Goal: Task Accomplishment & Management: Complete application form

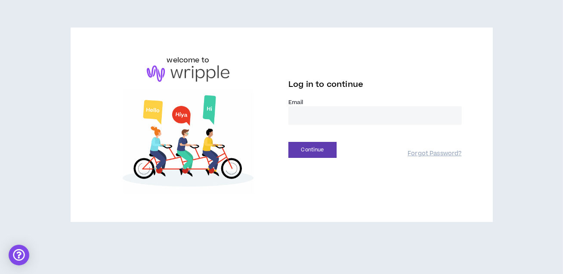
click at [343, 118] on input "email" at bounding box center [374, 115] width 173 height 19
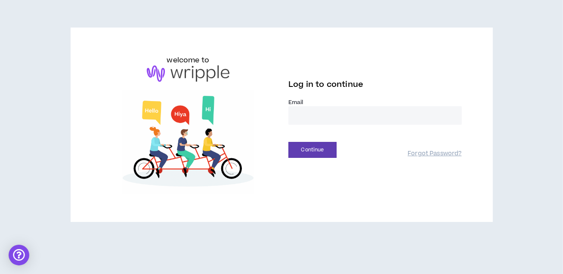
type input "**********"
click at [300, 151] on button "Continue" at bounding box center [312, 150] width 48 height 16
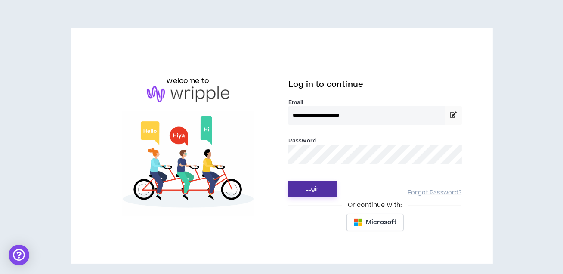
click at [309, 188] on button "Login" at bounding box center [312, 189] width 48 height 16
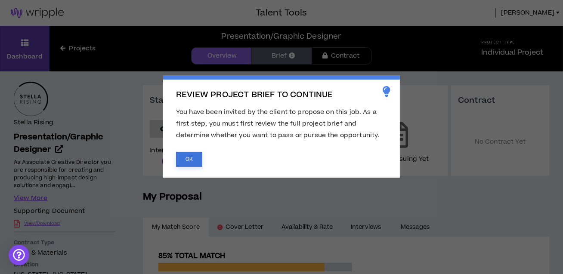
click at [185, 160] on button "OK" at bounding box center [189, 159] width 26 height 15
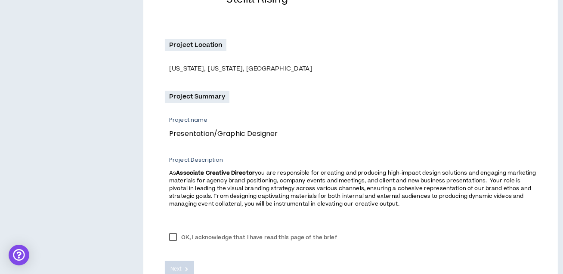
scroll to position [224, 0]
click at [175, 236] on label "OK, I acknowledge that I have read this page of the brief" at bounding box center [253, 236] width 176 height 13
click at [174, 268] on span "Next" at bounding box center [175, 268] width 11 height 8
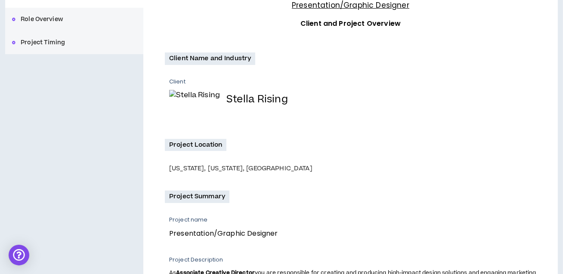
scroll to position [0, 0]
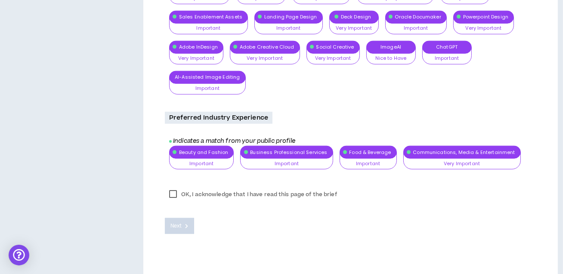
scroll to position [894, 0]
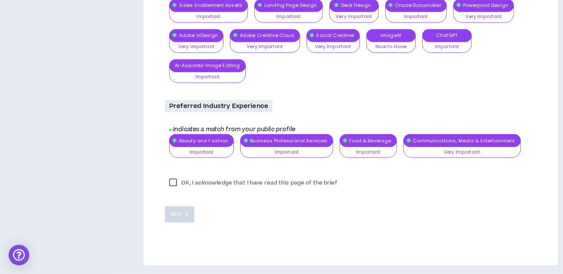
click at [394, 39] on div "Email Very Important Nice to Have Important Very Important Typography Important…" at bounding box center [352, 14] width 367 height 151
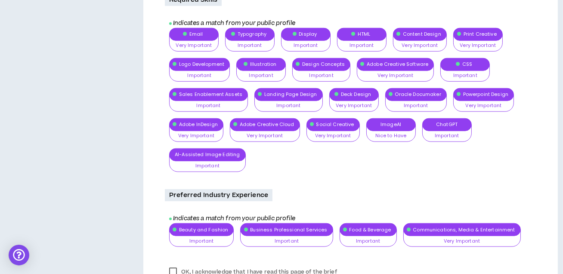
scroll to position [808, 0]
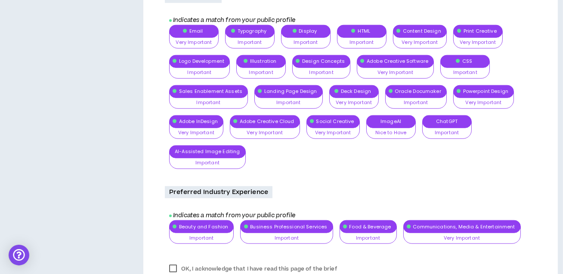
click at [203, 152] on div "Email Very Important Nice to Have Important Very Important Typography Important…" at bounding box center [352, 100] width 367 height 151
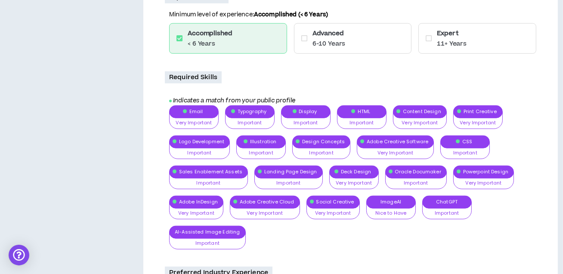
scroll to position [727, 0]
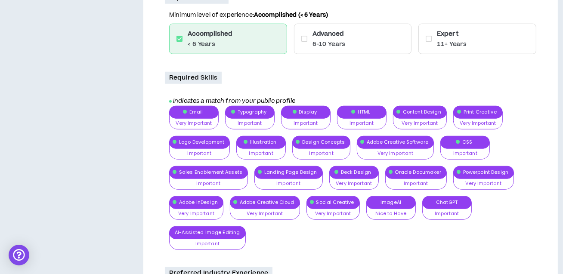
click at [204, 82] on p "Required Skills" at bounding box center [193, 78] width 57 height 12
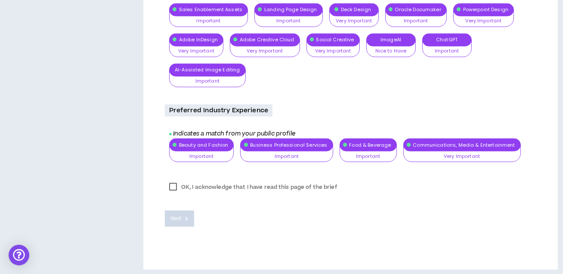
scroll to position [894, 0]
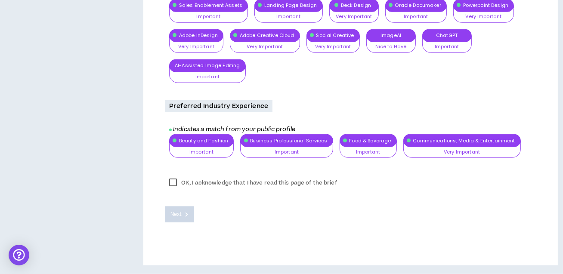
click at [173, 183] on label "OK, I acknowledge that I have read this page of the brief" at bounding box center [253, 182] width 176 height 13
click at [187, 212] on icon at bounding box center [186, 214] width 3 height 5
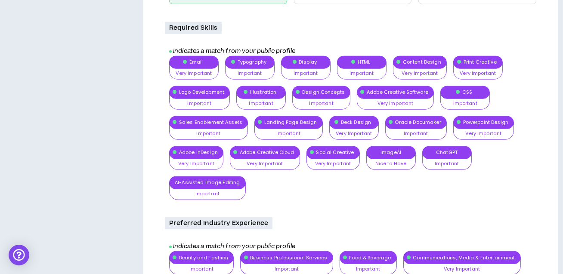
scroll to position [776, 0]
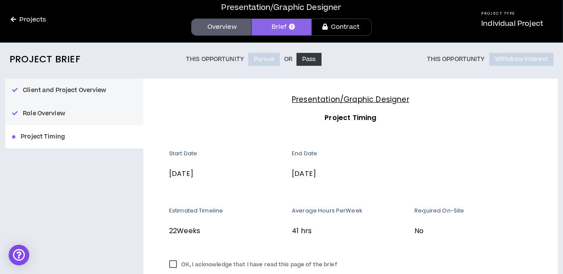
scroll to position [28, 0]
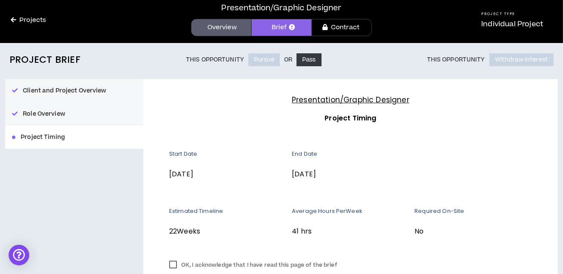
click at [220, 29] on link "Overview" at bounding box center [221, 27] width 60 height 17
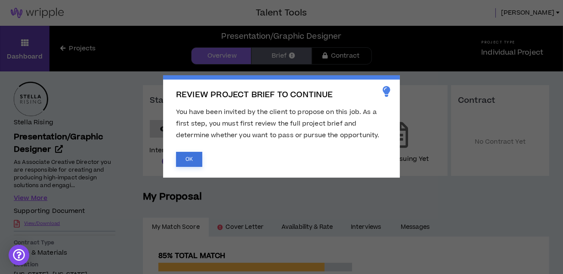
click at [193, 157] on button "OK" at bounding box center [189, 159] width 26 height 15
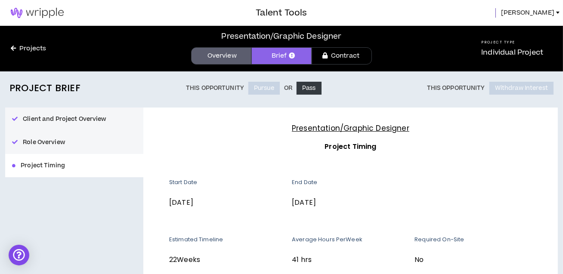
scroll to position [1, 0]
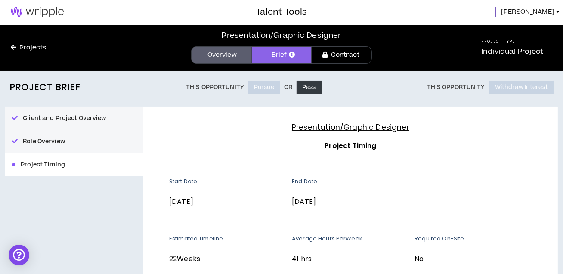
click at [547, 13] on span "[PERSON_NAME]" at bounding box center [527, 11] width 53 height 9
click at [65, 53] on div "Projects" at bounding box center [50, 48] width 101 height 46
click at [34, 49] on link "Projects" at bounding box center [28, 47] width 57 height 9
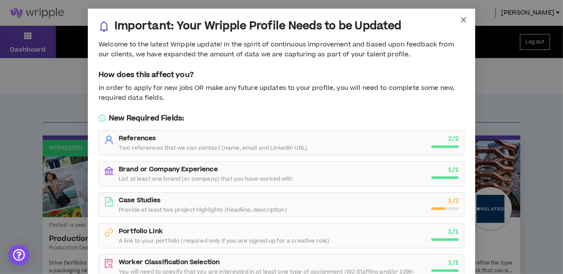
click at [464, 20] on icon "close" at bounding box center [463, 19] width 5 height 5
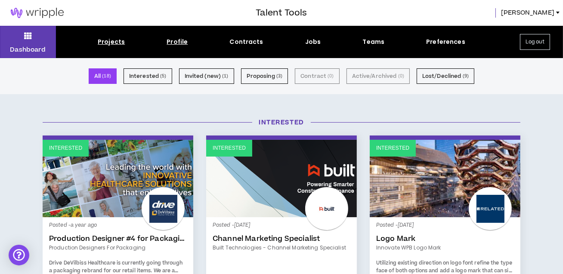
click at [182, 43] on div "Profile" at bounding box center [177, 41] width 21 height 9
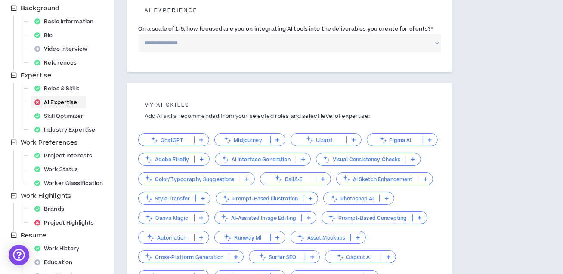
scroll to position [112, 0]
click at [181, 142] on p "ChatGPT" at bounding box center [167, 139] width 56 height 6
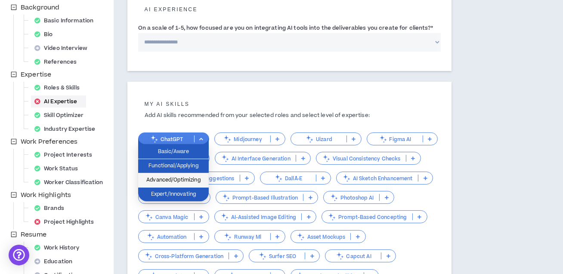
click at [166, 178] on span "Advanced/Optimizing" at bounding box center [173, 180] width 60 height 9
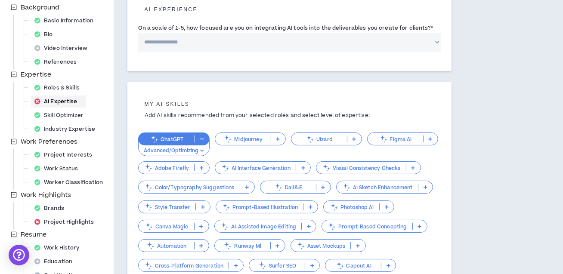
click at [431, 141] on p at bounding box center [430, 139] width 14 height 7
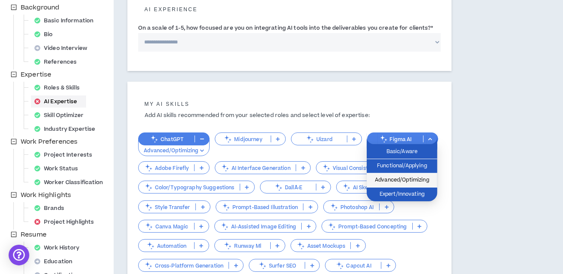
scroll to position [114, 0]
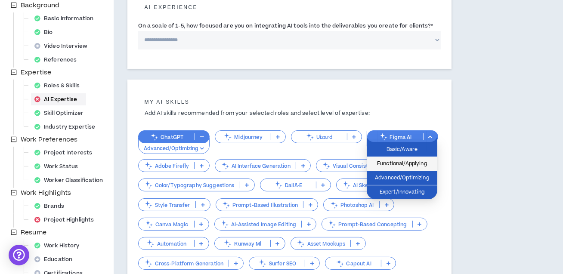
click at [410, 163] on span "Functional/Applying" at bounding box center [402, 163] width 60 height 9
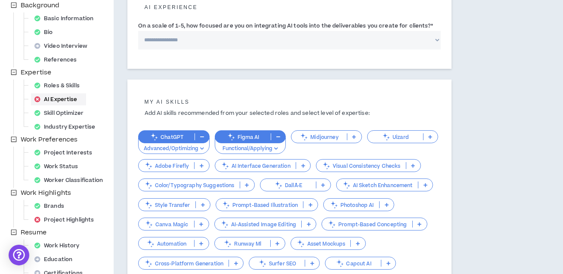
click at [200, 165] on icon at bounding box center [202, 165] width 4 height 4
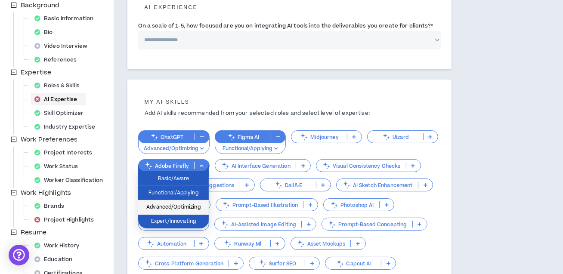
click at [191, 207] on span "Advanced/Optimizing" at bounding box center [173, 207] width 60 height 9
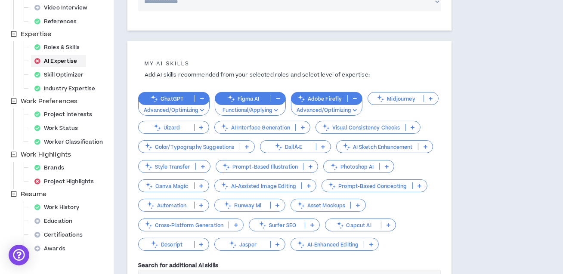
scroll to position [156, 0]
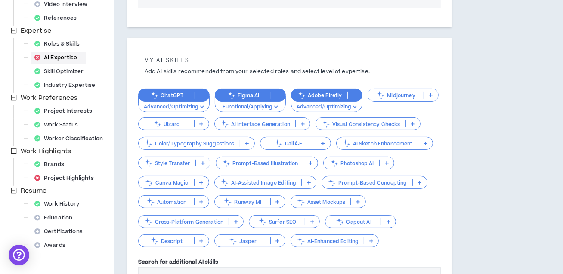
click at [388, 162] on icon at bounding box center [387, 163] width 4 height 4
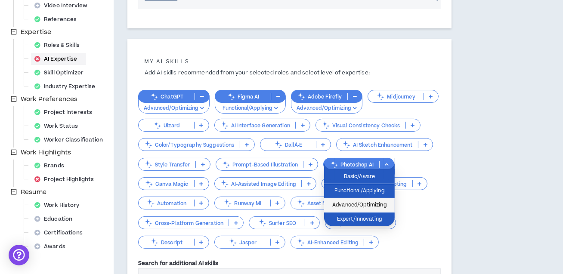
click at [373, 204] on span "Advanced/Optimizing" at bounding box center [359, 204] width 60 height 9
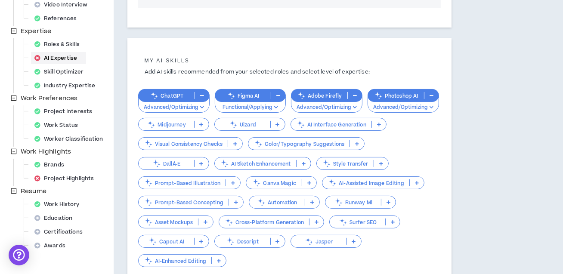
click at [358, 144] on p at bounding box center [357, 143] width 14 height 7
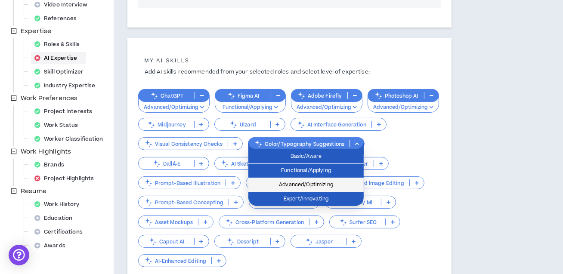
click at [328, 182] on span "Advanced/Optimizing" at bounding box center [305, 184] width 105 height 9
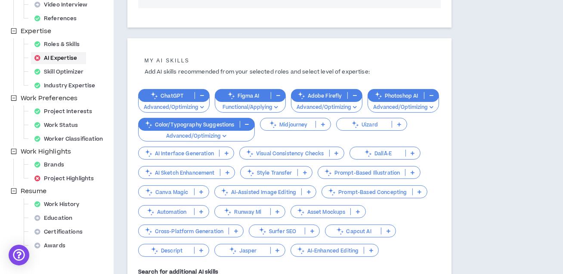
click at [278, 210] on icon at bounding box center [278, 212] width 4 height 4
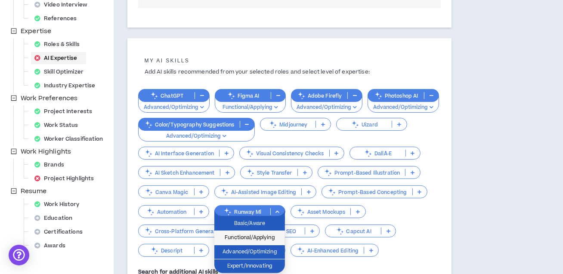
click at [274, 239] on span "Functional/Applying" at bounding box center [249, 237] width 60 height 9
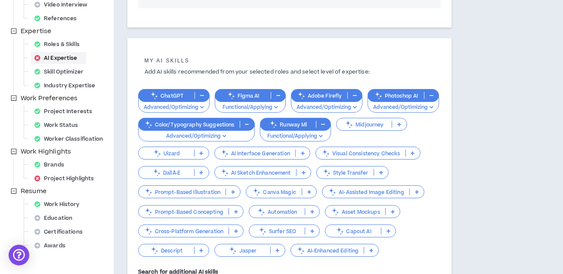
click at [241, 210] on p at bounding box center [236, 211] width 14 height 7
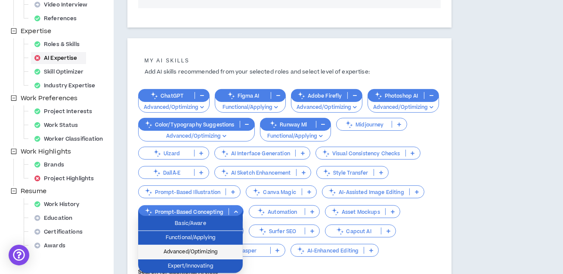
click at [233, 250] on span "Advanced/Optimizing" at bounding box center [190, 251] width 94 height 9
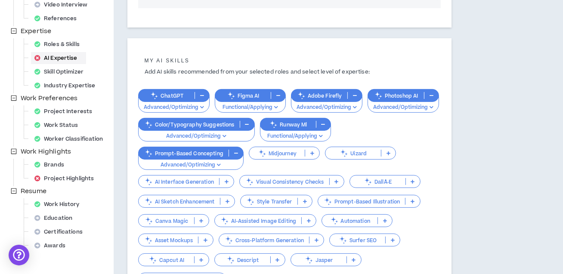
click at [335, 179] on icon at bounding box center [337, 181] width 4 height 4
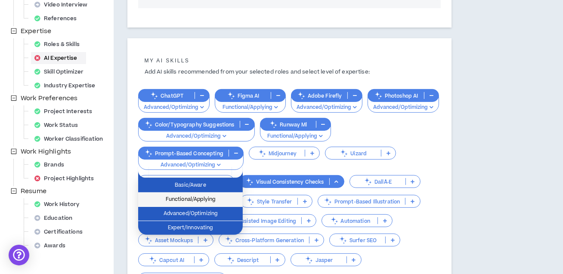
click at [230, 200] on span "Functional/Applying" at bounding box center [190, 199] width 94 height 9
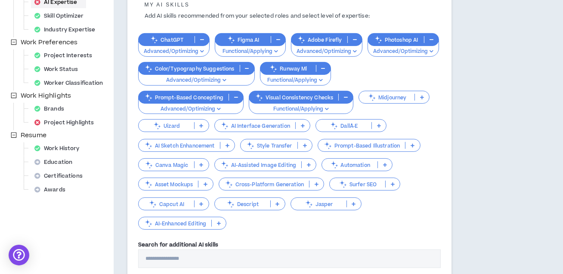
scroll to position [209, 0]
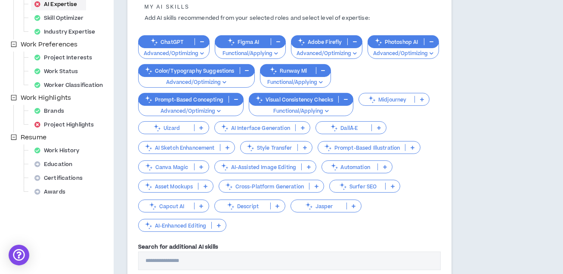
click at [180, 252] on input "Search for additional AI skills" at bounding box center [289, 261] width 303 height 19
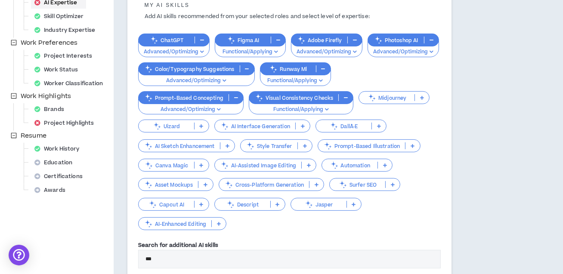
type input "***"
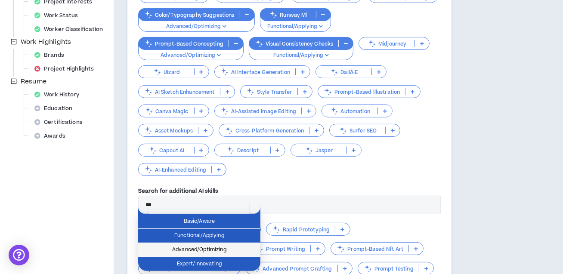
scroll to position [270, 0]
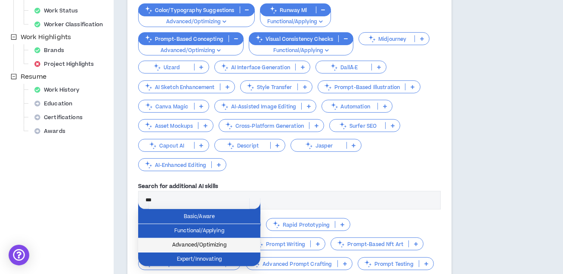
click at [241, 243] on span "Advanced/Optimizing" at bounding box center [199, 245] width 112 height 9
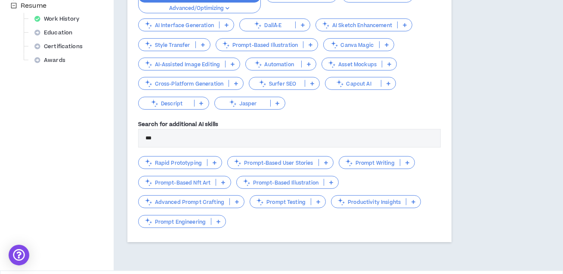
scroll to position [345, 0]
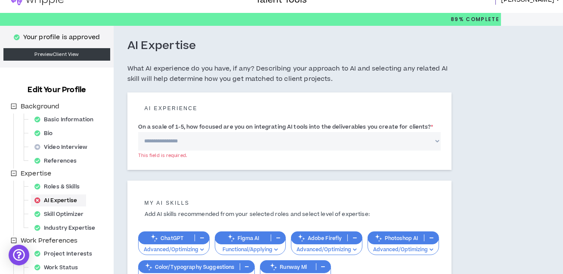
scroll to position [14, 0]
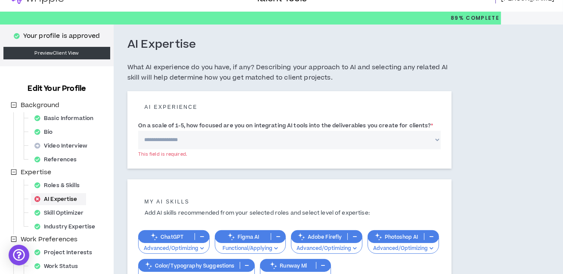
click at [399, 142] on select "**********" at bounding box center [289, 140] width 303 height 19
select select "*"
click at [138, 131] on select "**********" at bounding box center [289, 140] width 303 height 19
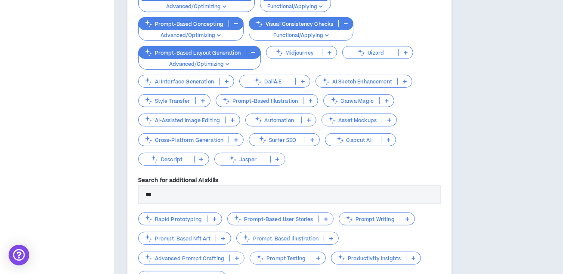
scroll to position [405, 0]
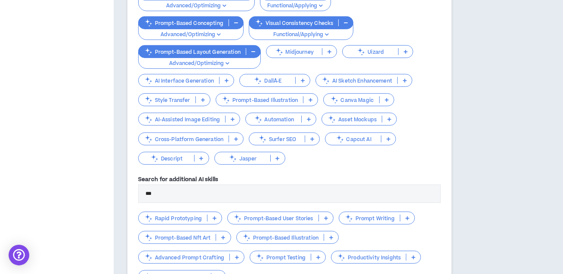
click at [154, 185] on input "***" at bounding box center [289, 194] width 303 height 19
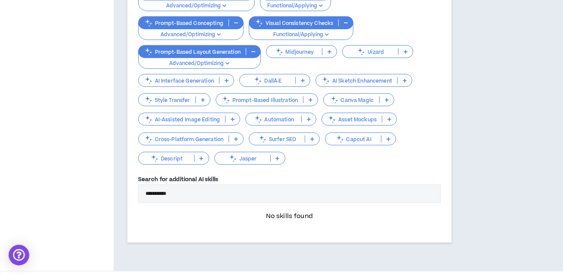
type input "**********"
drag, startPoint x: 186, startPoint y: 167, endPoint x: 134, endPoint y: 167, distance: 52.5
click at [134, 167] on div "**********" at bounding box center [289, 75] width 324 height 335
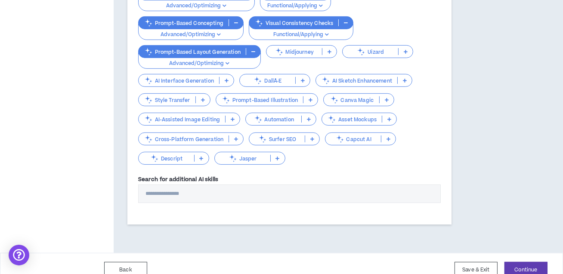
scroll to position [393, 0]
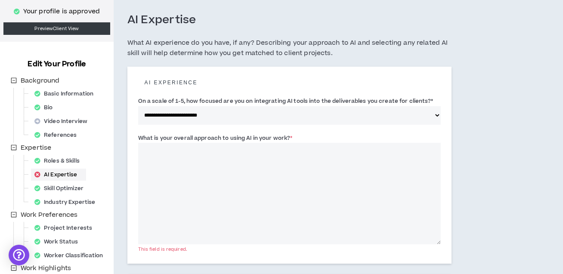
scroll to position [43, 0]
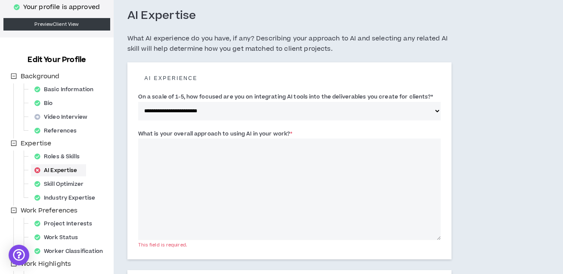
drag, startPoint x: 301, startPoint y: 132, endPoint x: 130, endPoint y: 91, distance: 176.0
click at [130, 91] on div "**********" at bounding box center [289, 160] width 324 height 197
copy form "**********"
click at [172, 160] on textarea "What is your overall approach to using AI in your work? *" at bounding box center [289, 190] width 303 height 102
paste textarea "**********"
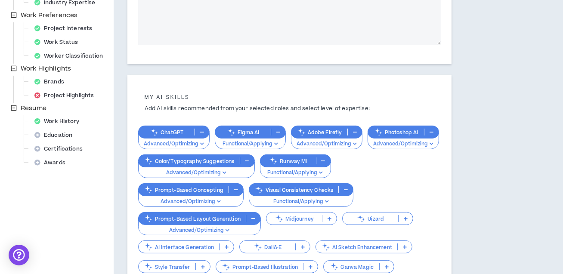
scroll to position [393, 0]
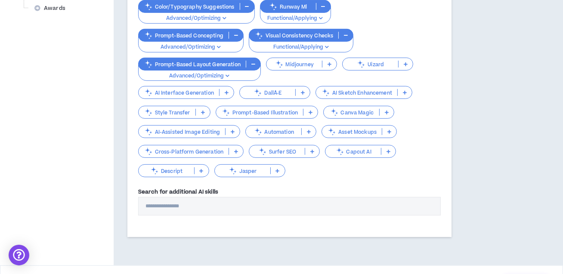
type textarea "**********"
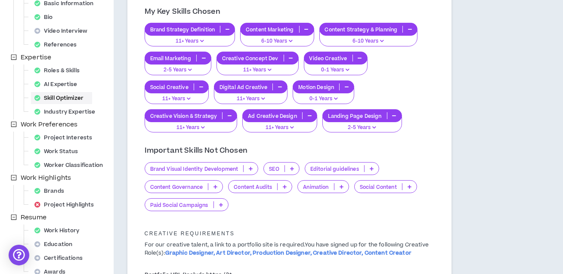
scroll to position [131, 0]
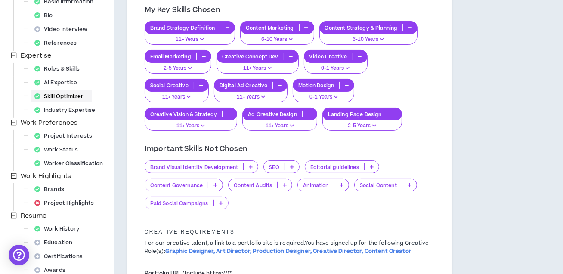
click at [213, 165] on p "Brand Visual Identity Development" at bounding box center [194, 167] width 99 height 6
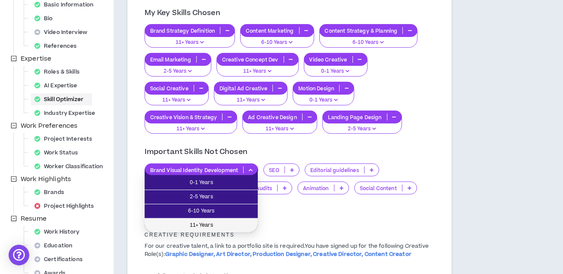
click at [216, 219] on li "11+ Years" at bounding box center [201, 226] width 113 height 14
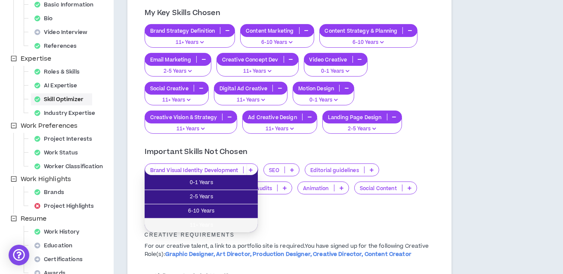
scroll to position [129, 0]
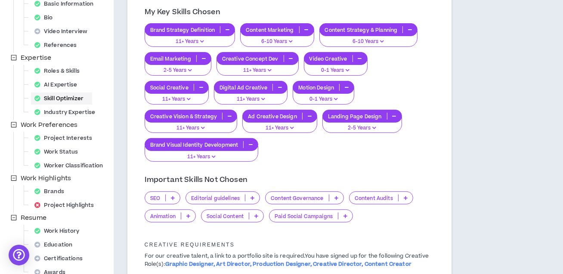
click at [170, 197] on p at bounding box center [173, 197] width 14 height 7
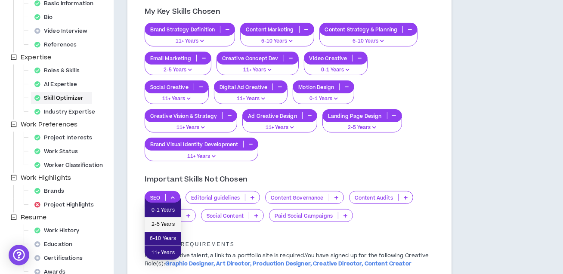
click at [174, 227] on span "2-5 Years" at bounding box center [163, 224] width 26 height 9
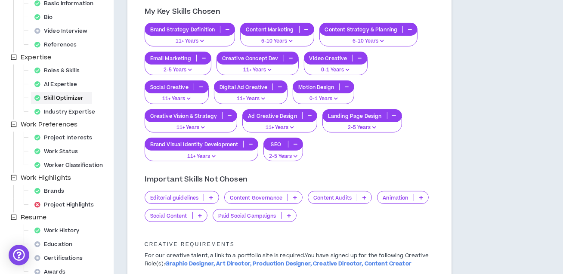
click at [209, 197] on p at bounding box center [211, 197] width 14 height 7
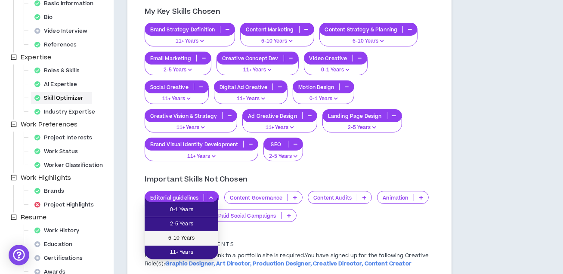
click at [194, 239] on span "6-10 Years" at bounding box center [181, 238] width 63 height 9
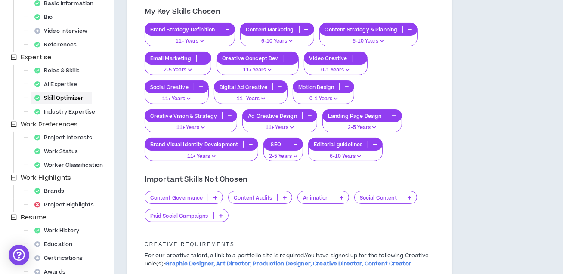
click at [218, 197] on p at bounding box center [215, 197] width 14 height 7
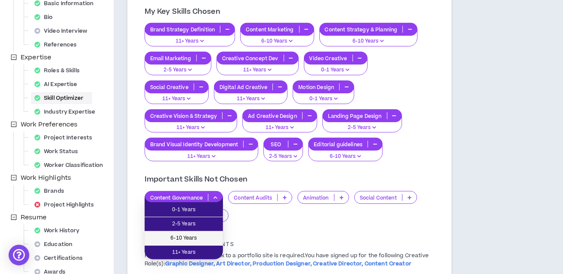
click at [204, 239] on span "6-10 Years" at bounding box center [184, 238] width 68 height 9
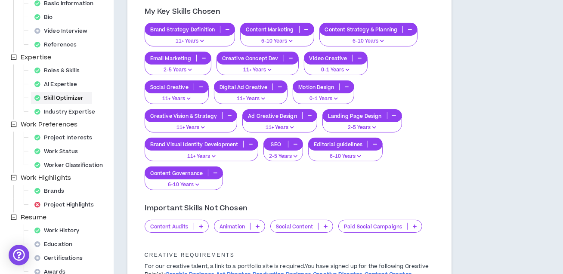
click at [202, 225] on icon at bounding box center [201, 226] width 4 height 4
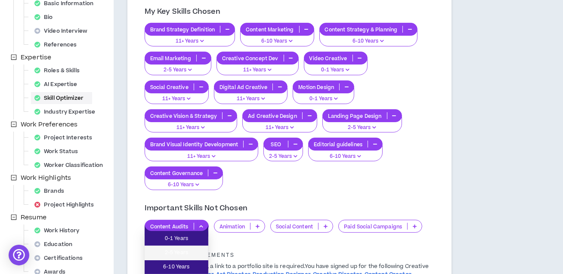
drag, startPoint x: 194, startPoint y: 253, endPoint x: 229, endPoint y: 240, distance: 37.6
click at [194, 253] on span "2-5 Years" at bounding box center [176, 252] width 53 height 9
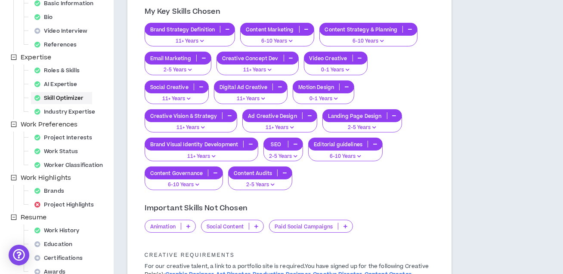
click at [253, 227] on p at bounding box center [256, 226] width 14 height 7
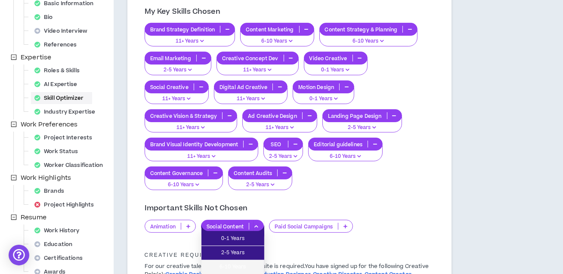
drag, startPoint x: 239, startPoint y: 268, endPoint x: 247, endPoint y: 262, distance: 9.8
click at [239, 268] on span "6-10 Years" at bounding box center [233, 266] width 52 height 9
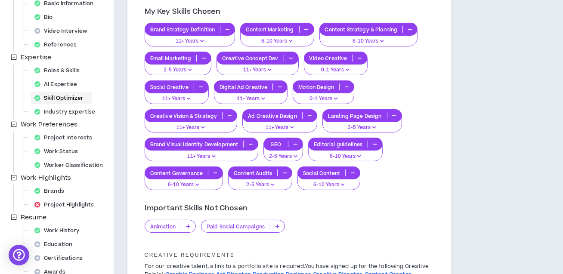
click at [278, 228] on icon at bounding box center [277, 226] width 4 height 4
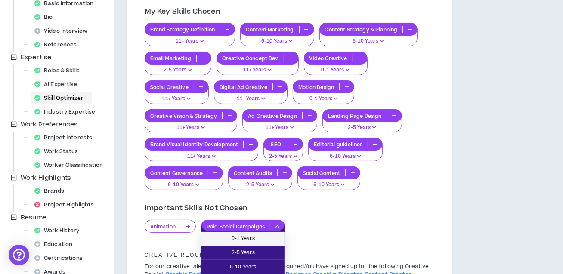
click at [270, 237] on span "0-1 Years" at bounding box center [243, 238] width 73 height 9
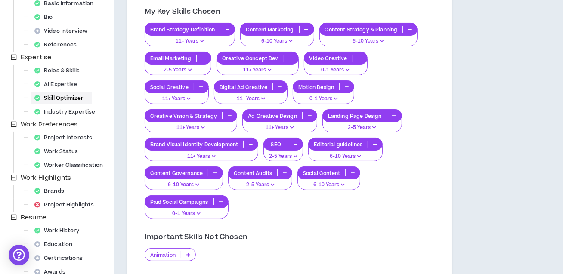
click at [191, 254] on p at bounding box center [188, 254] width 14 height 7
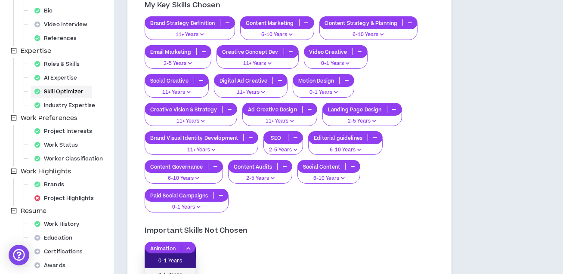
click at [188, 271] on span "2-5 Years" at bounding box center [170, 275] width 41 height 9
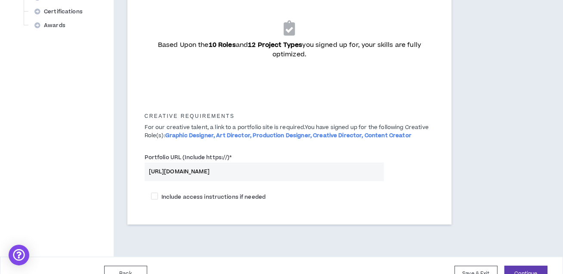
scroll to position [379, 0]
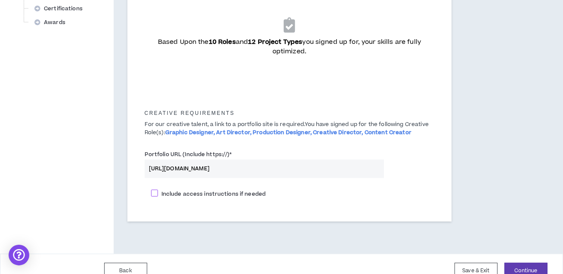
click at [154, 192] on span at bounding box center [154, 193] width 7 height 7
checkbox input "****"
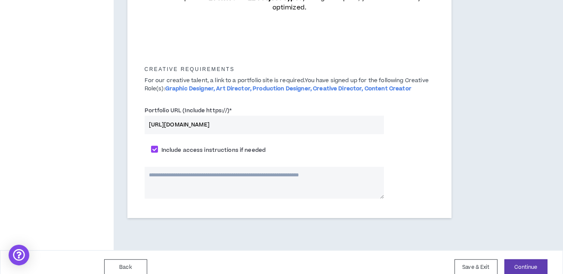
scroll to position [432, 0]
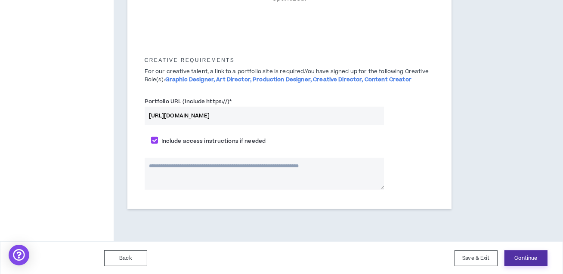
click at [528, 257] on button "Continue" at bounding box center [525, 258] width 43 height 16
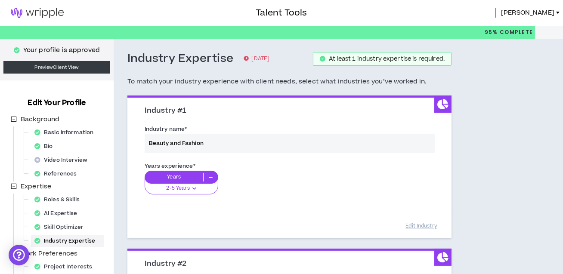
click at [216, 142] on div "Industry name * Beauty and Fashion" at bounding box center [289, 140] width 303 height 37
click at [202, 142] on div "Industry name * Beauty and Fashion" at bounding box center [289, 140] width 303 height 37
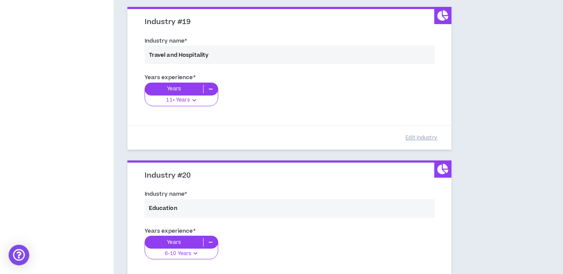
scroll to position [3007, 0]
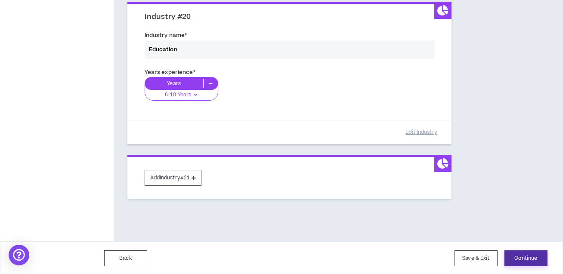
click at [523, 258] on button "Continue" at bounding box center [525, 258] width 43 height 16
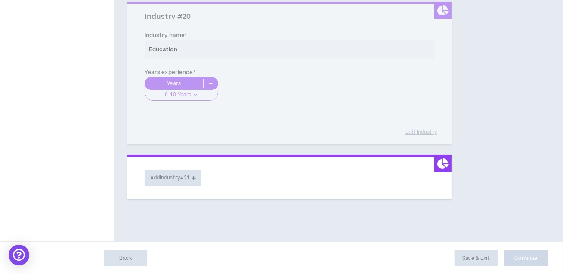
select select "*"
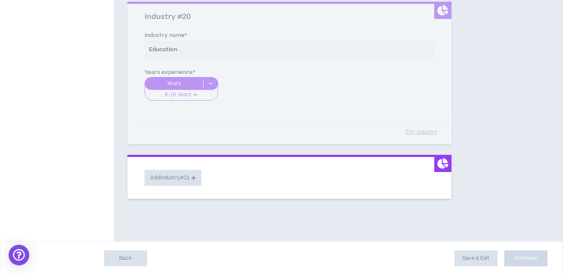
select select "*"
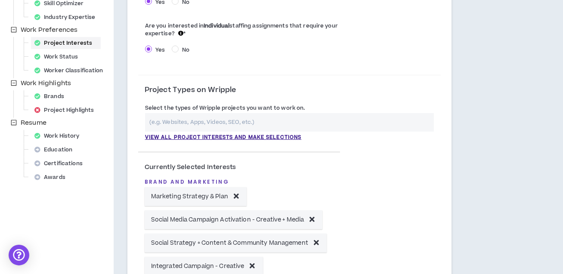
scroll to position [225, 0]
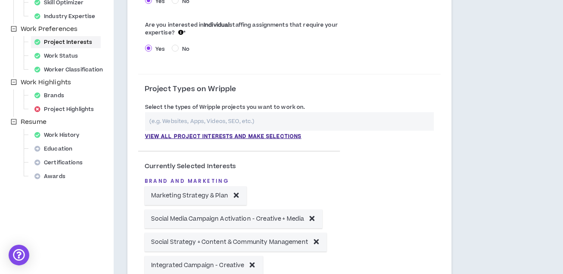
click at [209, 123] on input "text" at bounding box center [289, 121] width 289 height 19
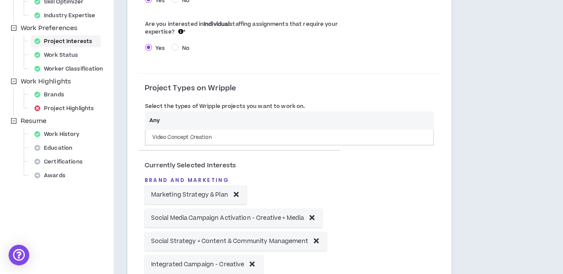
type input "Any"
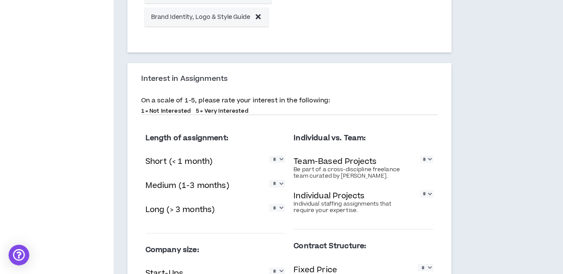
scroll to position [804, 0]
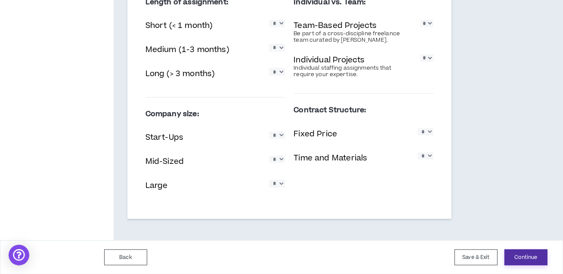
click at [525, 258] on button "Continue" at bounding box center [525, 258] width 43 height 16
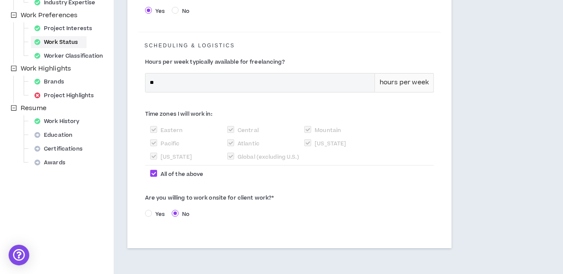
scroll to position [271, 0]
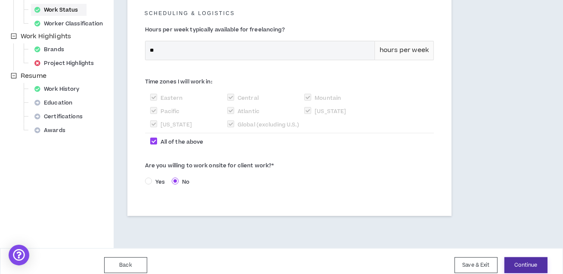
click at [534, 257] on button "Continue" at bounding box center [525, 265] width 43 height 16
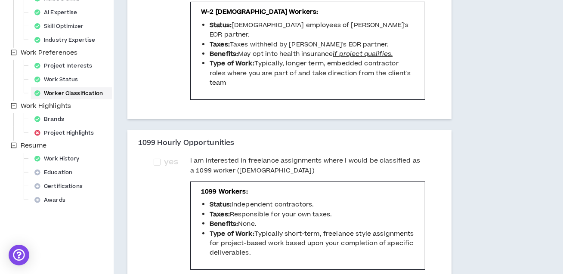
scroll to position [197, 0]
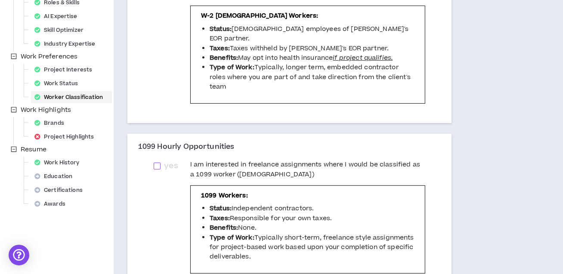
click at [158, 163] on span at bounding box center [157, 166] width 7 height 7
checkbox input "****"
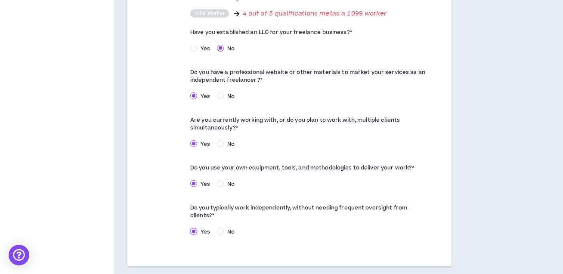
scroll to position [558, 0]
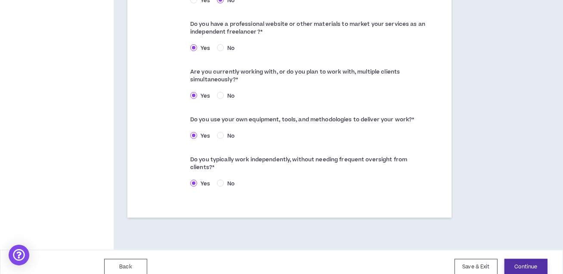
click at [518, 259] on button "Continue" at bounding box center [525, 267] width 43 height 16
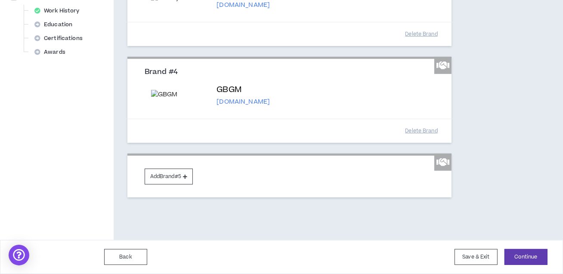
scroll to position [382, 0]
click at [540, 259] on button "Continue" at bounding box center [525, 257] width 43 height 16
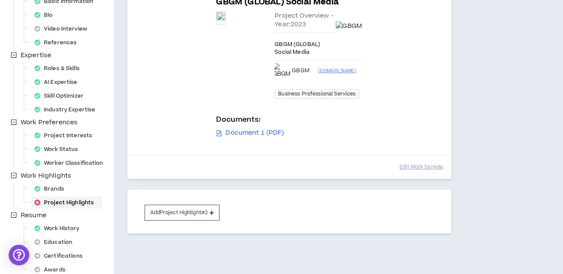
scroll to position [129, 0]
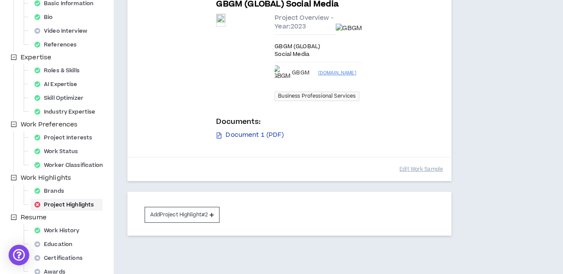
click at [216, 130] on link "Document 1 (PDF)" at bounding box center [250, 134] width 68 height 9
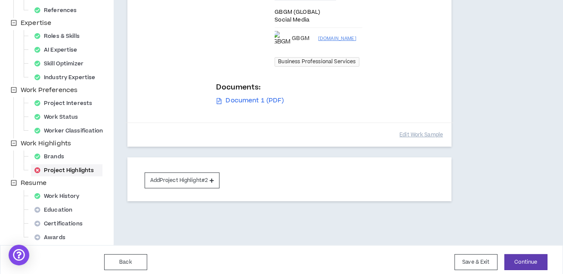
scroll to position [168, 0]
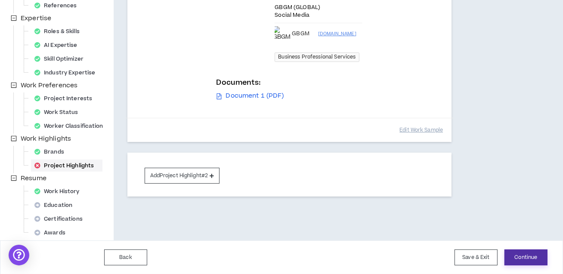
drag, startPoint x: 530, startPoint y: 259, endPoint x: 521, endPoint y: 256, distance: 9.8
click at [530, 259] on button "Continue" at bounding box center [525, 258] width 43 height 16
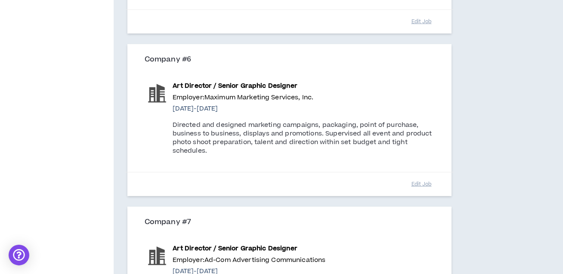
scroll to position [1166, 0]
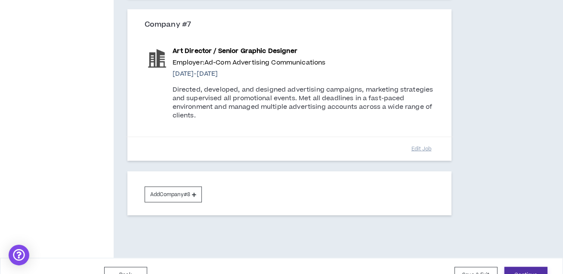
click at [538, 267] on button "Continue" at bounding box center [525, 275] width 43 height 16
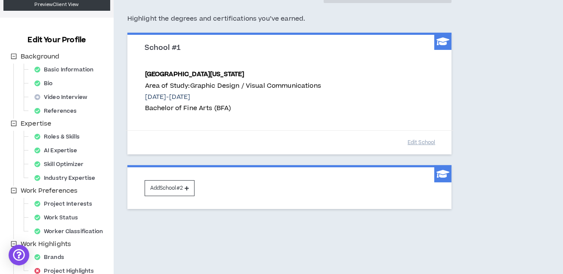
scroll to position [168, 0]
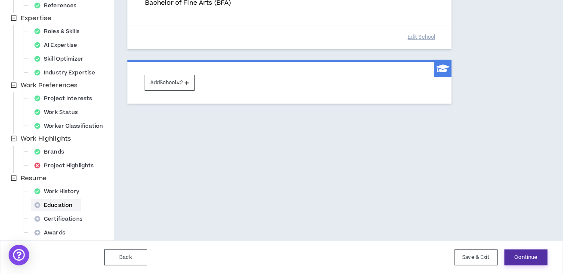
click at [524, 260] on button "Continue" at bounding box center [525, 258] width 43 height 16
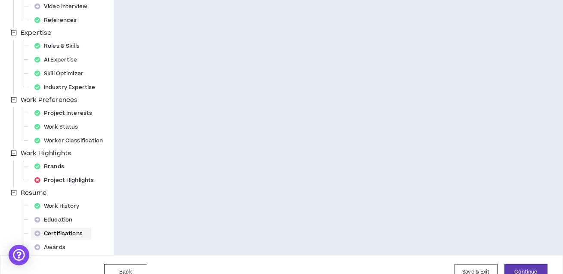
scroll to position [168, 0]
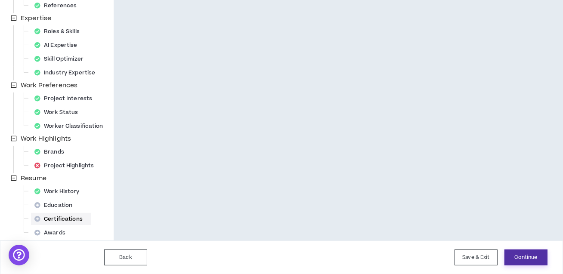
click at [526, 256] on button "Continue" at bounding box center [525, 258] width 43 height 16
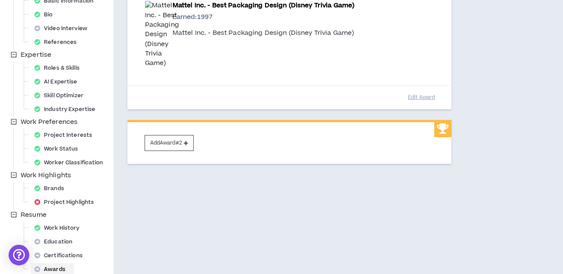
scroll to position [168, 0]
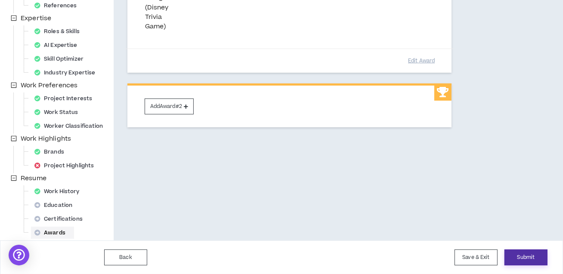
click at [529, 256] on button "Submit" at bounding box center [525, 258] width 43 height 16
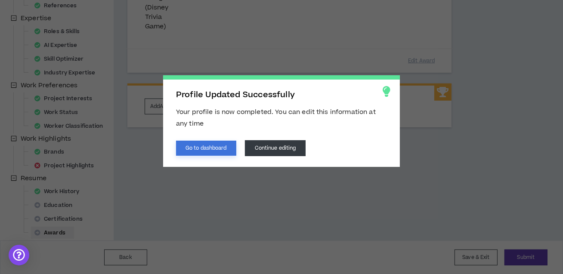
click at [221, 146] on button "Go to dashboard" at bounding box center [206, 148] width 60 height 15
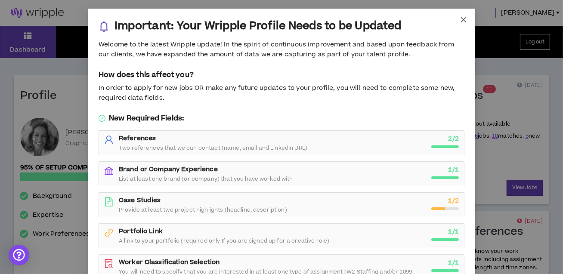
click at [464, 21] on icon "close" at bounding box center [463, 19] width 7 height 7
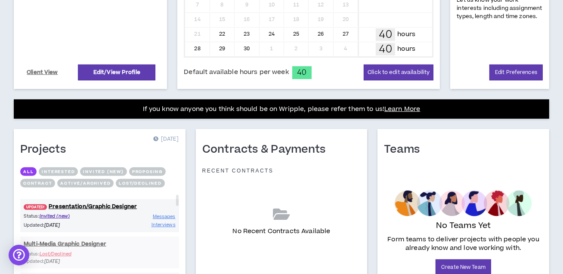
scroll to position [313, 0]
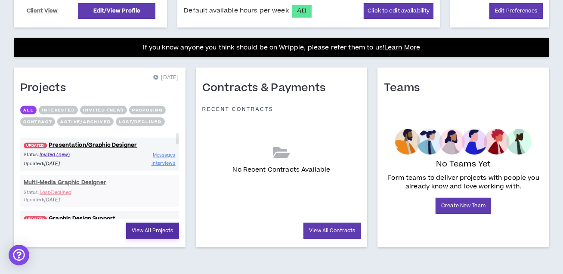
click at [145, 231] on link "View All Projects" at bounding box center [152, 231] width 53 height 16
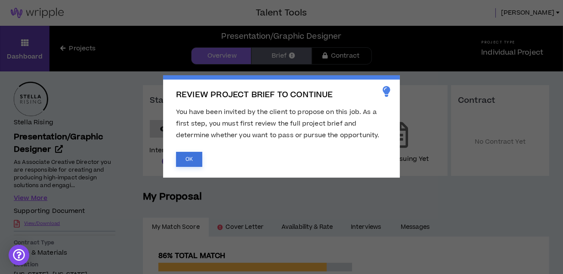
scroll to position [3, 0]
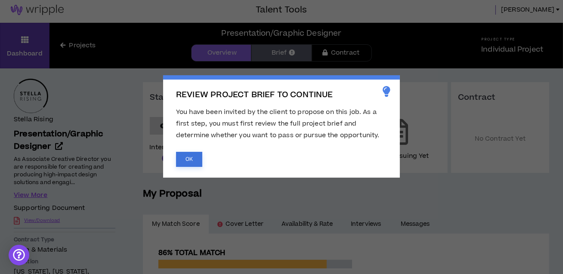
click at [194, 154] on button "OK" at bounding box center [189, 159] width 26 height 15
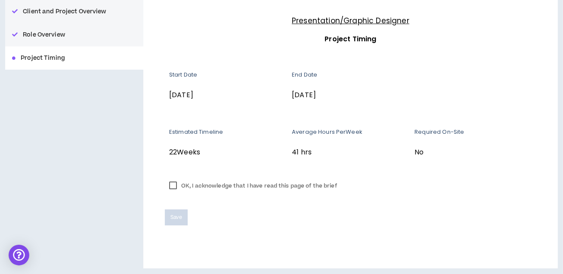
scroll to position [110, 0]
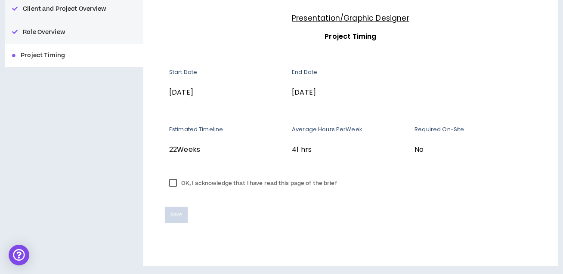
click at [175, 182] on label "OK, I acknowledge that I have read this page of the brief" at bounding box center [253, 183] width 176 height 13
click at [178, 215] on span "Save" at bounding box center [176, 215] width 12 height 8
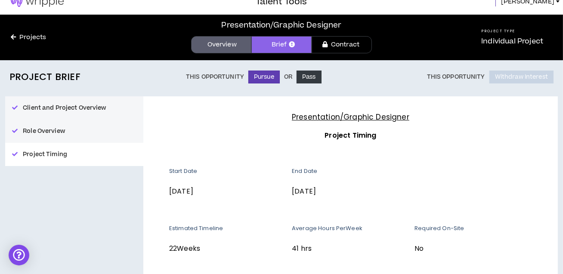
scroll to position [0, 0]
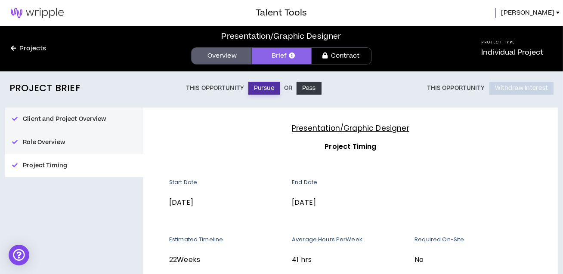
click at [259, 89] on button "Pursue" at bounding box center [263, 88] width 31 height 13
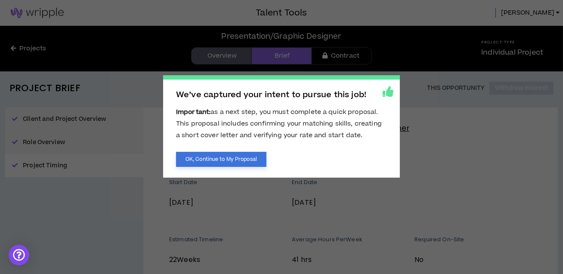
click at [244, 160] on button "OK, Continue to My Proposal" at bounding box center [221, 159] width 90 height 15
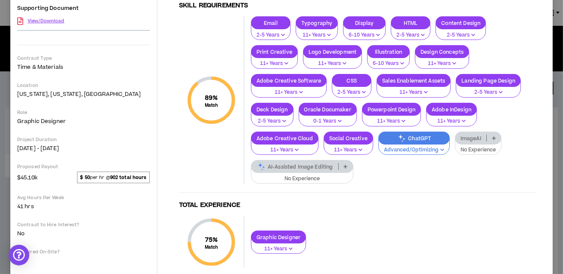
scroll to position [155, 0]
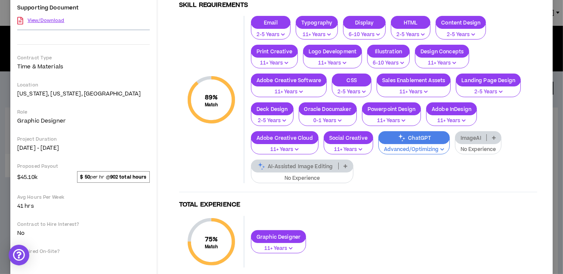
click at [474, 139] on p "ImageAI" at bounding box center [470, 138] width 31 height 6
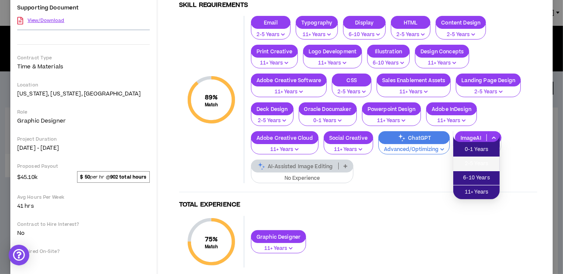
drag, startPoint x: 485, startPoint y: 162, endPoint x: 463, endPoint y: 163, distance: 22.0
click at [485, 162] on span "2-5 Years" at bounding box center [476, 163] width 36 height 9
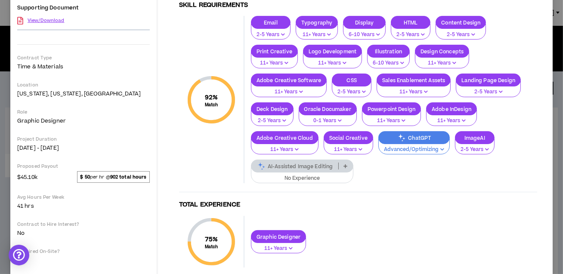
click at [418, 140] on p "ChatGPT" at bounding box center [414, 138] width 71 height 6
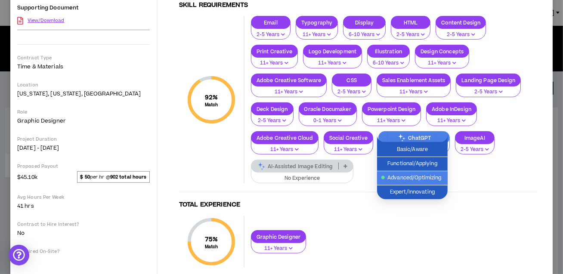
click at [421, 179] on span "Advanced/Optimizing" at bounding box center [412, 177] width 60 height 9
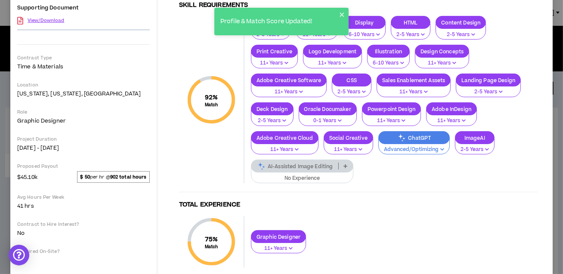
click at [310, 164] on p "AI-Assisted Image Editing" at bounding box center [294, 166] width 87 height 6
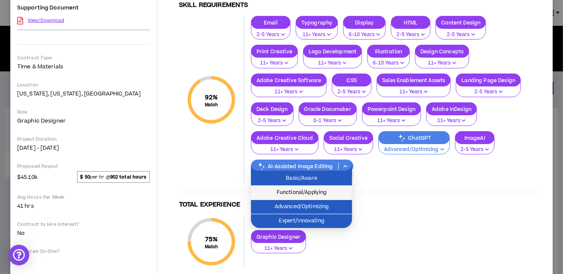
click at [333, 193] on span "Functional/Applying" at bounding box center [301, 192] width 91 height 9
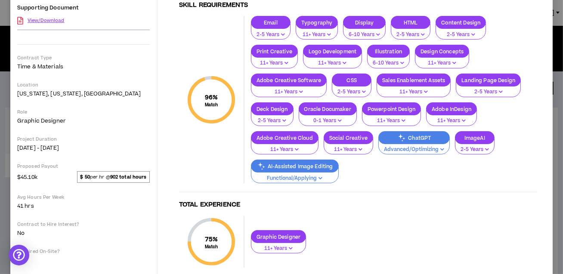
click at [432, 141] on div "ChatGPT" at bounding box center [413, 137] width 71 height 13
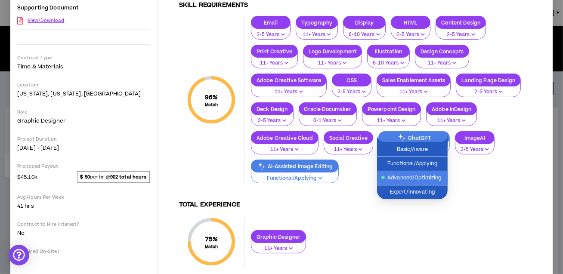
click at [430, 176] on span "Advanced/Optimizing" at bounding box center [412, 177] width 60 height 9
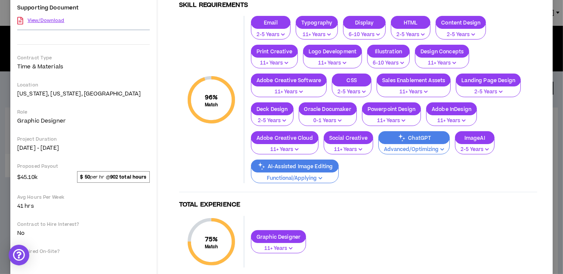
click at [322, 176] on icon "button" at bounding box center [320, 178] width 4 height 4
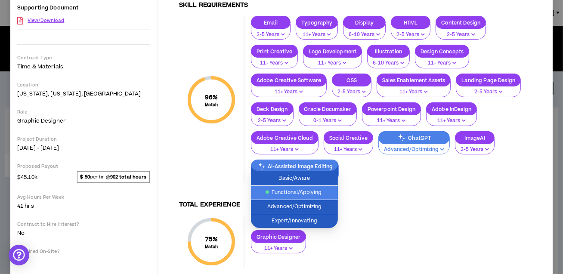
click at [321, 190] on span "Functional/Applying" at bounding box center [294, 192] width 77 height 9
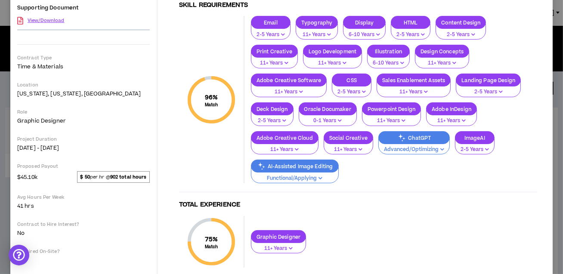
click at [315, 166] on p "AI-Assisted Image Editing" at bounding box center [294, 166] width 87 height 6
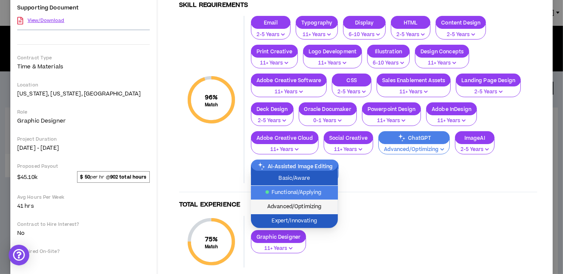
click at [315, 207] on span "Advanced/Optimizing" at bounding box center [294, 206] width 77 height 9
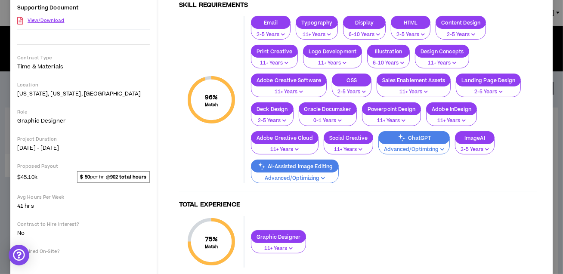
click at [324, 166] on p "AI-Assisted Image Editing" at bounding box center [294, 166] width 87 height 6
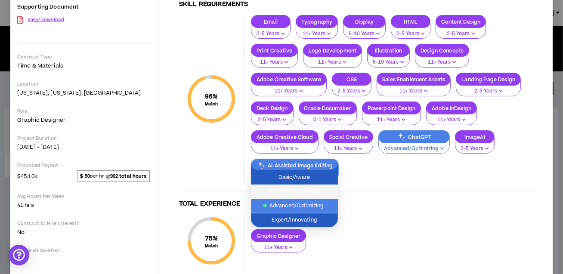
drag, startPoint x: 308, startPoint y: 190, endPoint x: 318, endPoint y: 190, distance: 9.9
click at [308, 190] on span "Functional/Applying" at bounding box center [294, 191] width 77 height 9
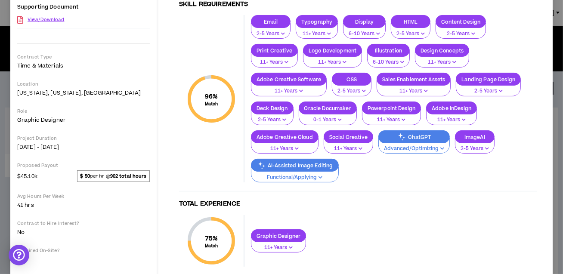
click at [423, 139] on p "ChatGPT" at bounding box center [414, 137] width 71 height 6
click at [463, 175] on div "Email 2-5 Years Typography 11+ Years Display 6-10 Years HTML 2-5 Years Content …" at bounding box center [390, 98] width 293 height 167
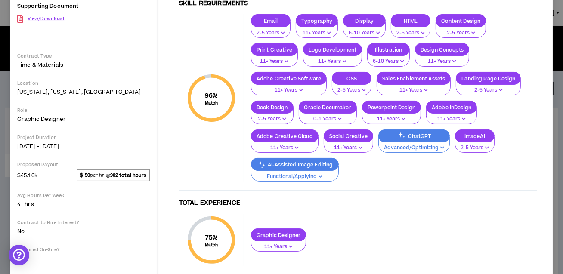
scroll to position [0, 0]
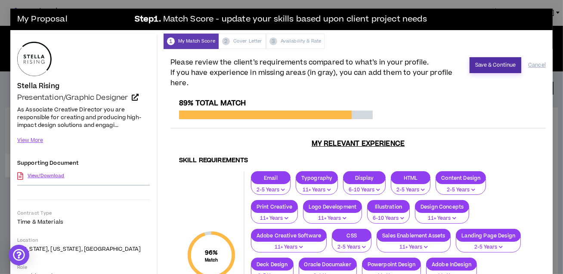
click at [495, 66] on button "Save & Continue" at bounding box center [495, 65] width 52 height 16
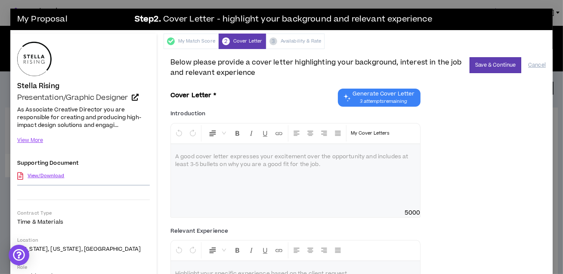
click at [385, 96] on span "Generate Cover Letter" at bounding box center [383, 93] width 62 height 7
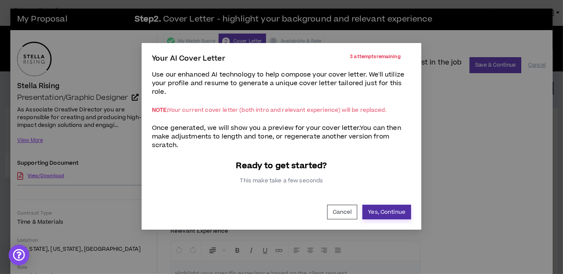
click at [400, 212] on button "Yes, Continue" at bounding box center [386, 212] width 49 height 15
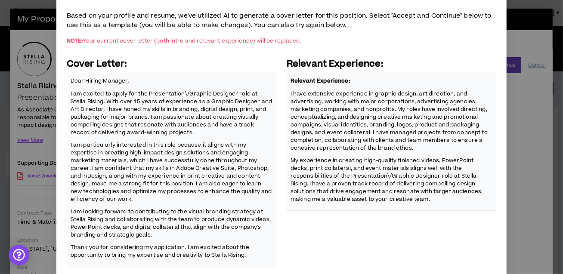
scroll to position [111, 0]
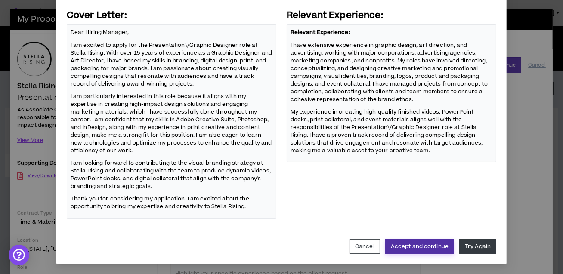
click at [422, 248] on button "Accept and continue" at bounding box center [419, 246] width 69 height 15
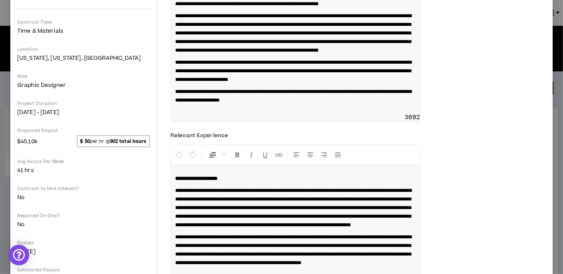
scroll to position [0, 0]
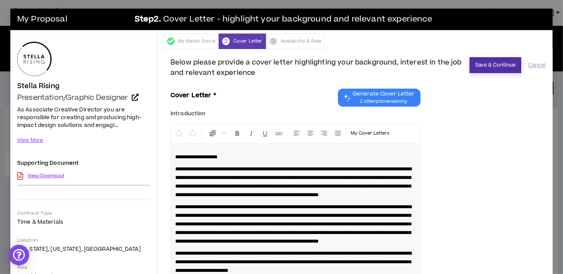
click at [498, 65] on button "Save & Continue" at bounding box center [495, 65] width 52 height 16
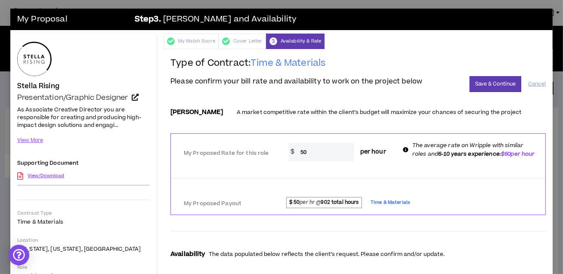
drag, startPoint x: 306, startPoint y: 152, endPoint x: 298, endPoint y: 151, distance: 8.2
click at [298, 151] on input "50" at bounding box center [325, 152] width 58 height 19
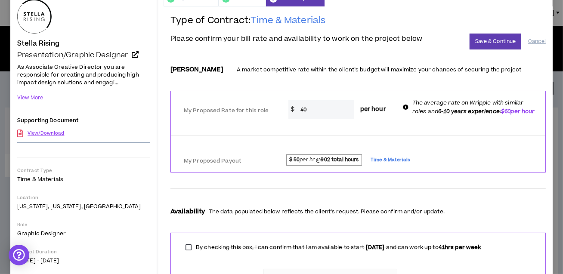
scroll to position [42, 0]
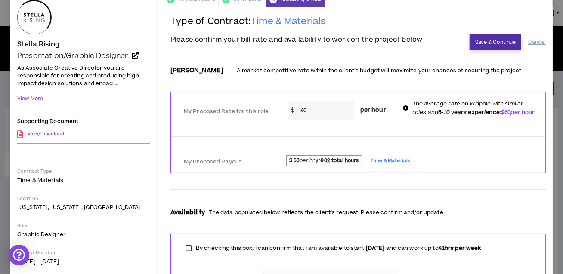
type input "40"
click at [495, 43] on button "Save & Continue" at bounding box center [495, 42] width 52 height 16
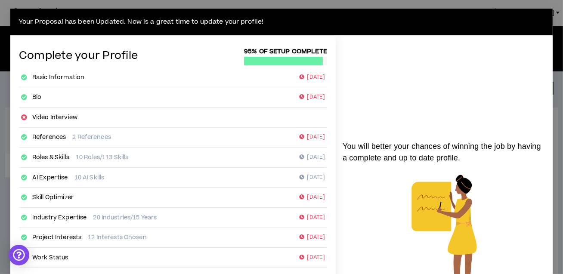
click at [40, 80] on link "Basic Information" at bounding box center [58, 77] width 52 height 9
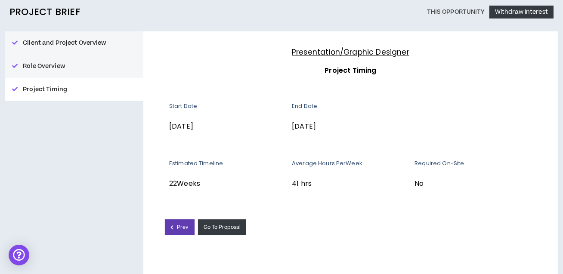
scroll to position [82, 0]
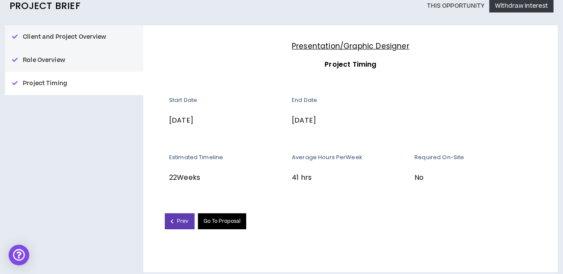
click at [211, 222] on link "Go To Proposal" at bounding box center [222, 221] width 49 height 16
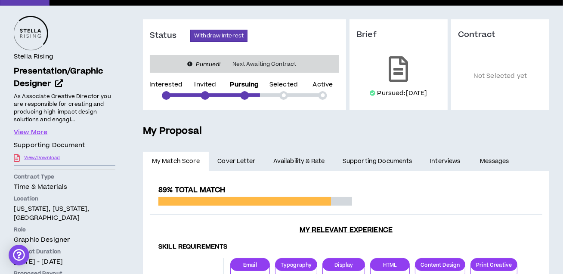
scroll to position [67, 0]
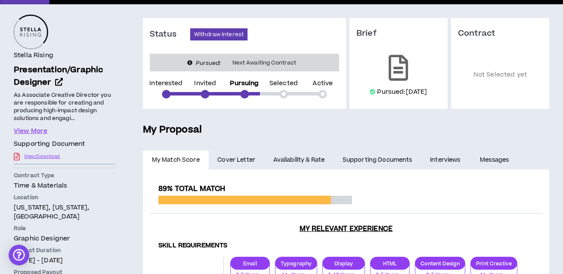
click at [308, 158] on link "Availability & Rate" at bounding box center [298, 160] width 69 height 19
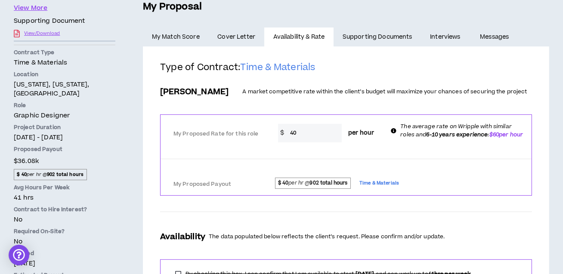
scroll to position [195, 0]
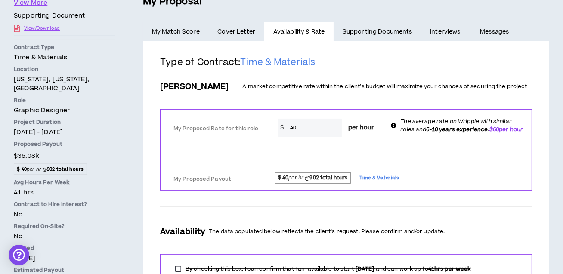
drag, startPoint x: 296, startPoint y: 133, endPoint x: 287, endPoint y: 132, distance: 8.7
click at [288, 131] on input "40" at bounding box center [314, 128] width 56 height 19
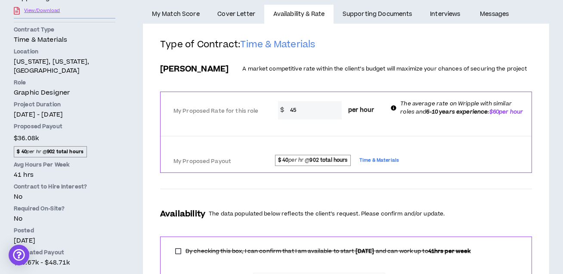
scroll to position [220, 0]
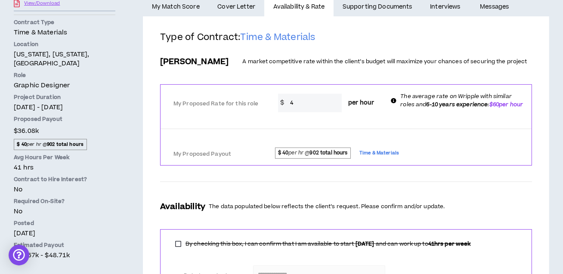
type input "40"
